Goal: Task Accomplishment & Management: Use online tool/utility

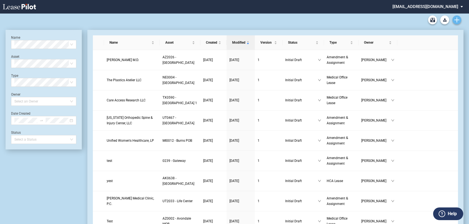
click at [456, 20] on icon "Create new document" at bounding box center [456, 19] width 5 height 5
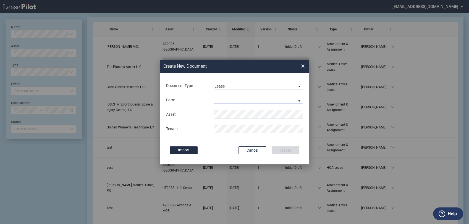
click at [276, 96] on md-select "Medical Office Lease Scottsdale Lease Louisville Lease 1370 Medical Place Lease…" at bounding box center [258, 100] width 89 height 8
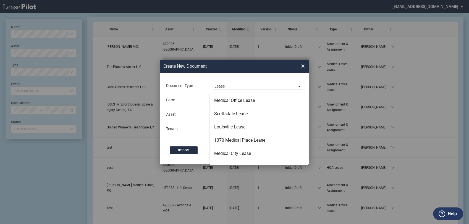
click at [286, 7] on md-backdrop at bounding box center [234, 118] width 469 height 237
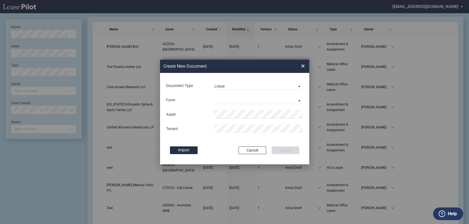
click at [272, 2] on div "Create New Document Create New Conformed Deal × Document Type Lease Lease Amend…" at bounding box center [234, 112] width 469 height 224
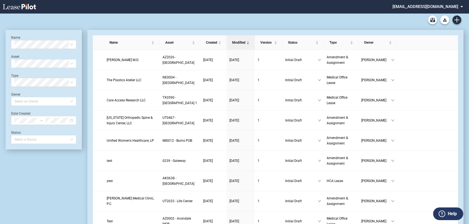
click at [421, 6] on md-select "healthpeak@leasepilot.co Super Admin Area Admin Area Settings Sign Out" at bounding box center [430, 6] width 76 height 12
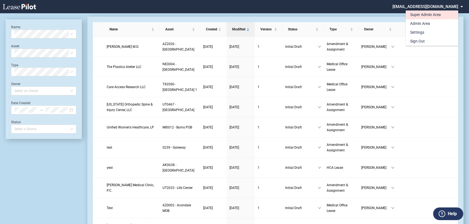
click at [417, 18] on md-option "Super Admin Area" at bounding box center [432, 15] width 53 height 9
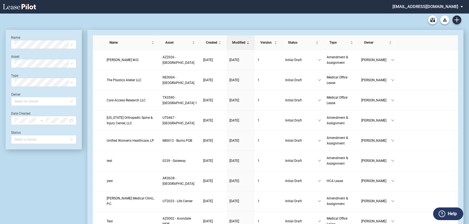
scroll to position [13, 0]
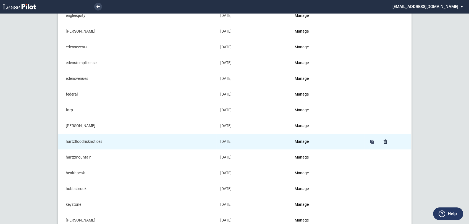
scroll to position [245, 0]
click at [304, 141] on link "Manage" at bounding box center [302, 142] width 14 height 4
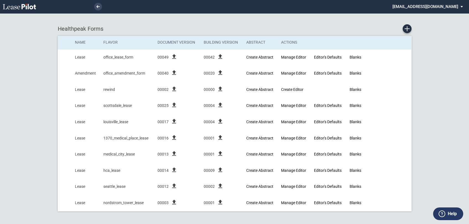
click at [26, 8] on use at bounding box center [19, 7] width 33 height 6
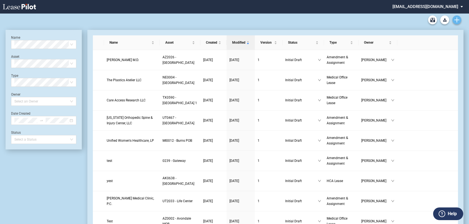
click at [459, 22] on icon "Create new document" at bounding box center [456, 19] width 5 height 5
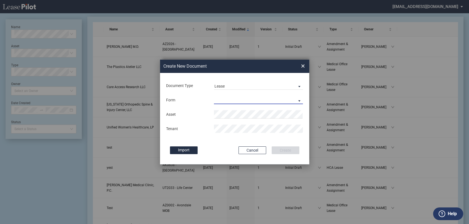
click at [231, 99] on md-select "Medical Office Lease Scottsdale Lease Louisville Lease 1370 Medical Place Lease…" at bounding box center [258, 100] width 89 height 8
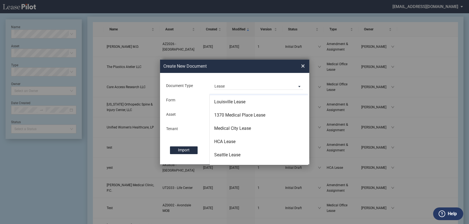
scroll to position [31, 0]
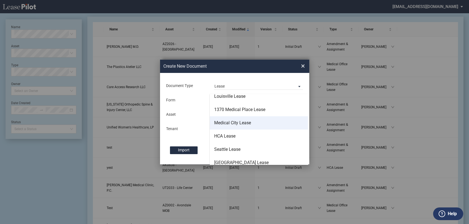
click at [240, 125] on div "Medical City Lease" at bounding box center [232, 123] width 37 height 6
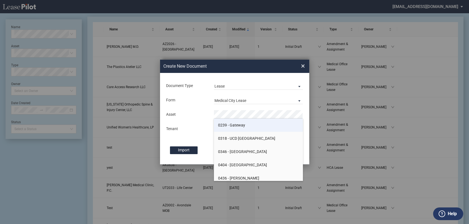
click at [242, 130] on li "0239 - Gateway" at bounding box center [258, 125] width 89 height 13
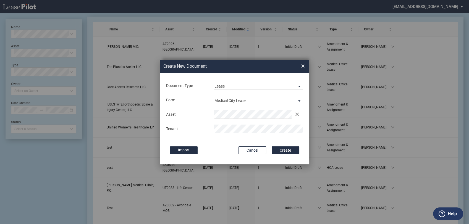
click at [263, 138] on md-input-container "Use Conformed Deal The selected building was not in your LeasePilot platform wh…" at bounding box center [235, 138] width 138 height 1
click at [288, 148] on button "Create" at bounding box center [286, 151] width 28 height 8
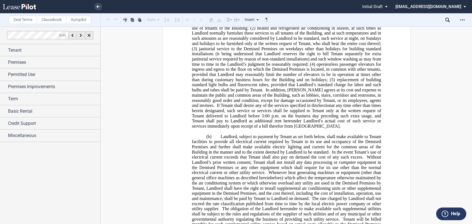
scroll to position [768, 0]
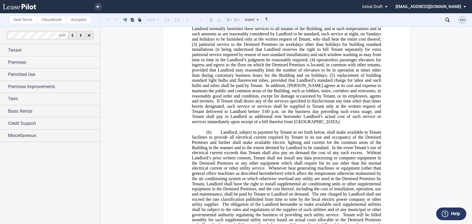
click at [463, 21] on icon "Open Lease options menu" at bounding box center [462, 20] width 4 height 4
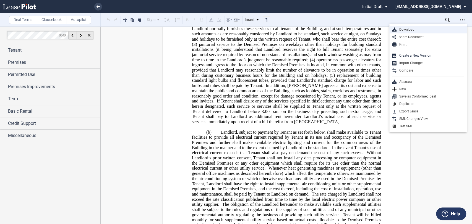
click at [424, 30] on div "Download" at bounding box center [429, 29] width 67 height 5
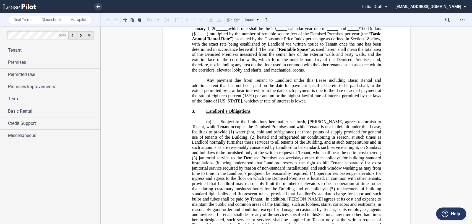
scroll to position [645, 0]
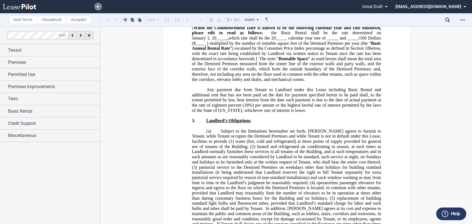
click at [96, 9] on link at bounding box center [98, 7] width 8 height 8
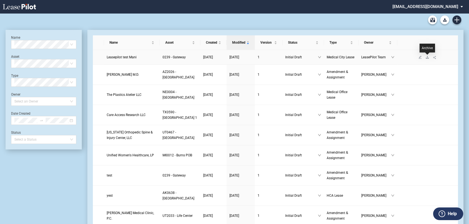
click at [427, 57] on icon "download" at bounding box center [427, 57] width 3 height 2
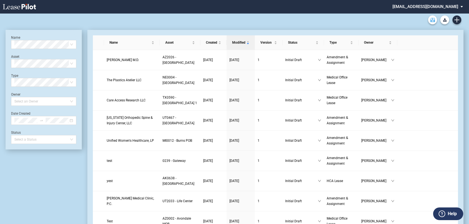
click at [431, 22] on use "Archive" at bounding box center [432, 20] width 5 height 4
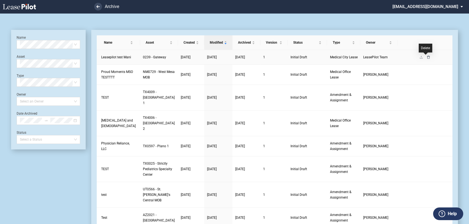
click at [427, 58] on icon "delete" at bounding box center [428, 57] width 3 height 3
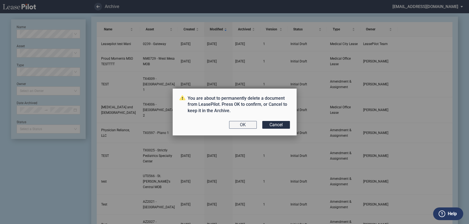
click at [246, 126] on button "OK" at bounding box center [243, 125] width 28 height 8
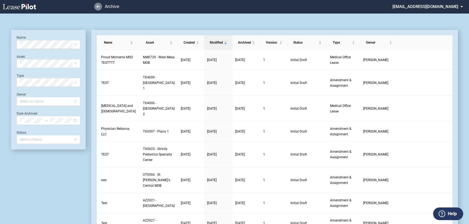
click at [95, 7] on link at bounding box center [98, 7] width 8 height 8
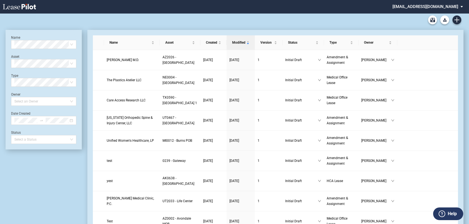
click at [454, 4] on md-select "[EMAIL_ADDRESS][DOMAIN_NAME] Super Admin Area Admin Area Settings Sign Out" at bounding box center [430, 6] width 76 height 12
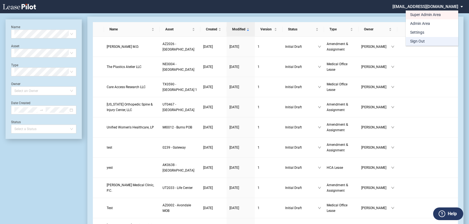
click at [440, 42] on md-option "Sign Out" at bounding box center [432, 41] width 53 height 9
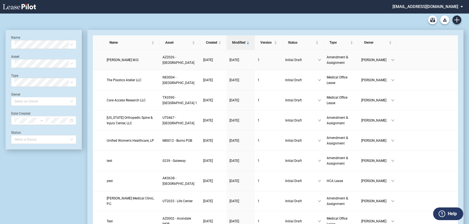
scroll to position [13, 0]
